Goal: Find specific page/section: Find specific page/section

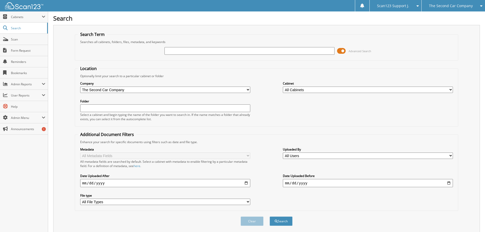
click at [150, 89] on select "All Companies in Scan123 Auto Demo Group The Car Company The Second Car Company" at bounding box center [165, 89] width 170 height 6
click at [21, 29] on span "Search" at bounding box center [28, 28] width 34 height 4
click at [26, 19] on span "Cabinets" at bounding box center [24, 16] width 48 height 11
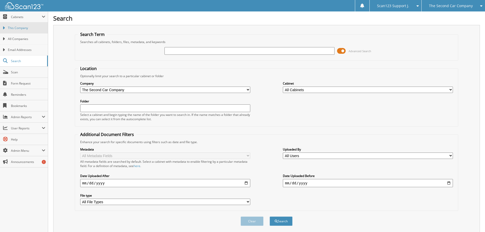
click at [28, 27] on span "This Company" at bounding box center [26, 28] width 37 height 5
